Goal: Task Accomplishment & Management: Manage account settings

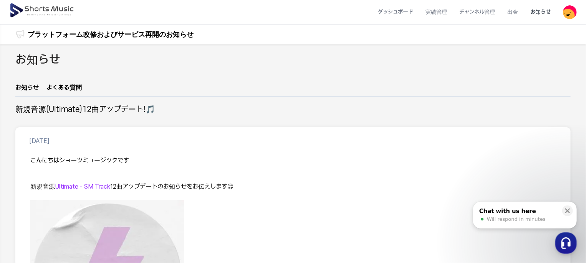
click at [17, 4] on img at bounding box center [42, 10] width 66 height 21
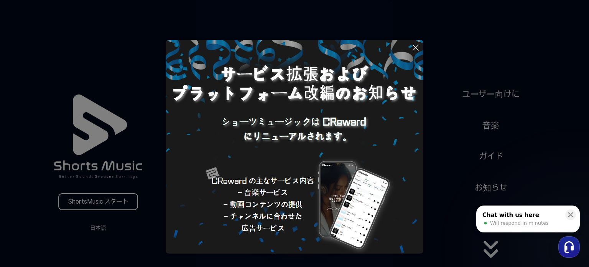
click at [416, 45] on icon at bounding box center [415, 47] width 9 height 9
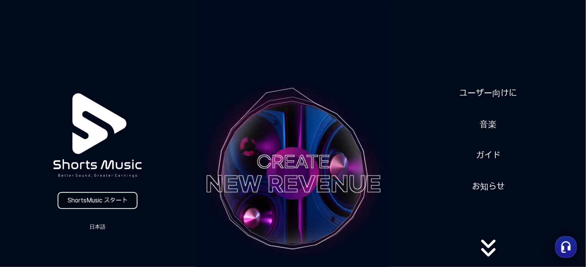
click at [127, 196] on link "ShortsMusic スタート" at bounding box center [98, 200] width 80 height 17
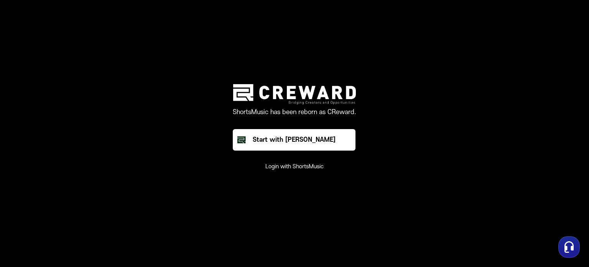
click at [315, 89] on img at bounding box center [294, 94] width 123 height 20
click at [402, 148] on div "ShortsMusic has been reborn as CReward. Start with Creward Login with ShortsMus…" at bounding box center [295, 127] width 230 height 86
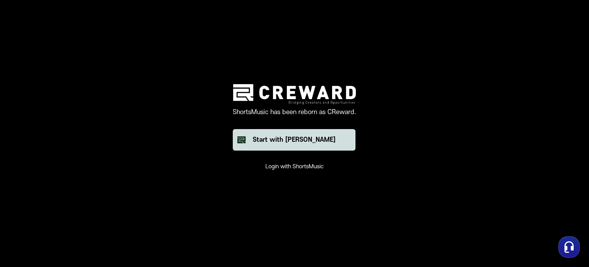
click at [327, 146] on button "Start with [PERSON_NAME]" at bounding box center [294, 139] width 123 height 21
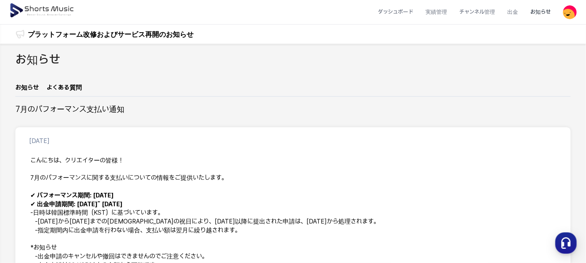
click at [19, 14] on img at bounding box center [42, 10] width 66 height 21
click at [389, 20] on li "ダッシュボード" at bounding box center [395, 12] width 48 height 20
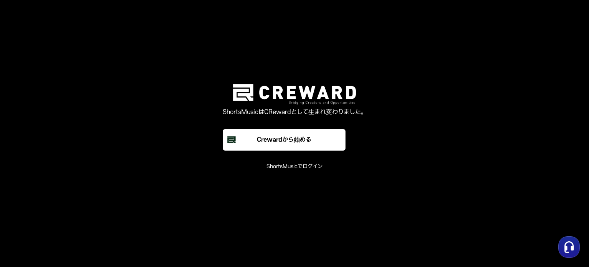
click at [484, 58] on main "ShortsMusicはCRewardとして生まれ変わりました。 Crewardから始める ShortsMusicでログイン" at bounding box center [294, 133] width 589 height 267
click at [307, 164] on font "ShortsMusicでログイン" at bounding box center [295, 166] width 56 height 7
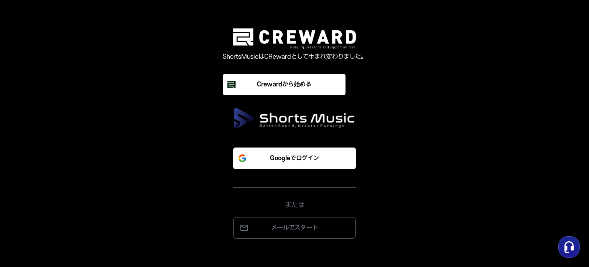
click at [307, 164] on button "Googleでログイン" at bounding box center [294, 157] width 123 height 21
